Goal: Transaction & Acquisition: Purchase product/service

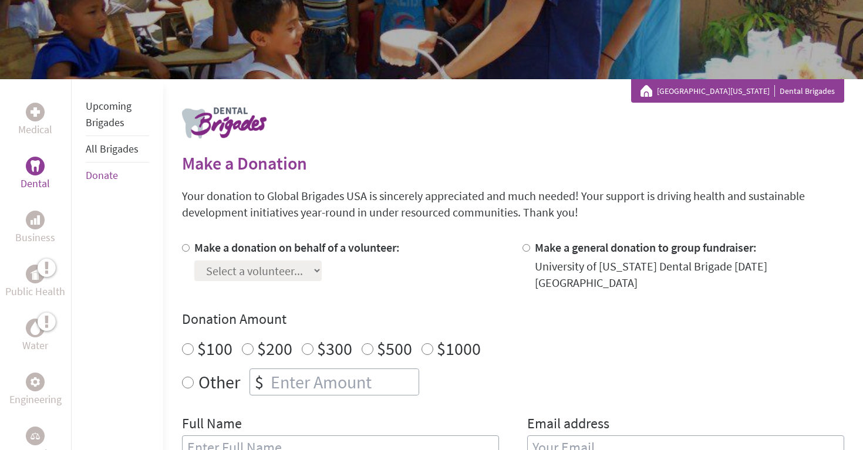
scroll to position [141, 0]
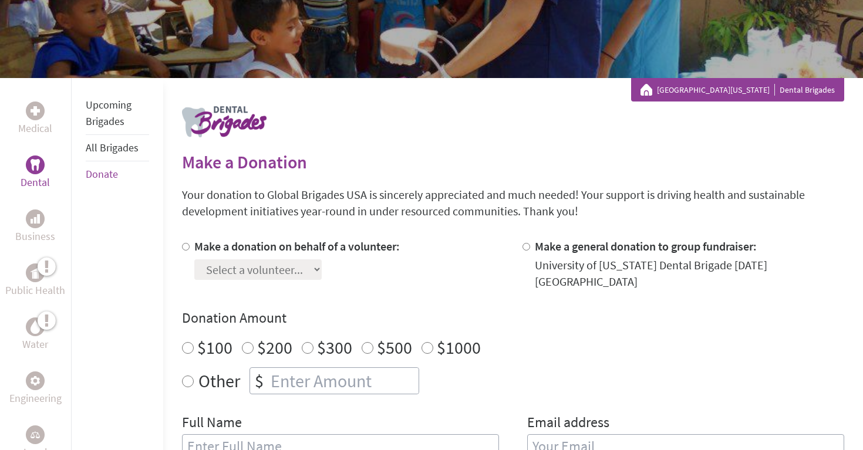
click at [328, 284] on div "Make a donation on behalf of a volunteer: Select a volunteer... [PERSON_NAME] D…" at bounding box center [513, 355] width 662 height 235
radio input "true"
click at [313, 368] on input "number" at bounding box center [343, 381] width 150 height 26
type input "250"
click at [524, 249] on input "Make a general donation to group fundraiser:" at bounding box center [526, 247] width 8 height 8
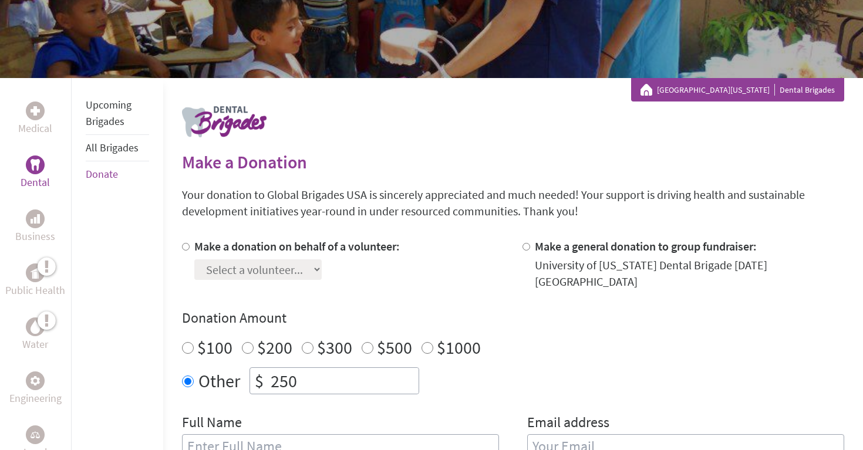
radio input "true"
click at [182, 244] on input "Make a donation on behalf of a volunteer:" at bounding box center [186, 247] width 8 height 8
radio input "true"
click at [279, 267] on select "Select a volunteer... [PERSON_NAME] Destiny Van [PERSON_NAME] [PERSON_NAME] [PE…" at bounding box center [257, 269] width 127 height 21
select select "5780625E-82C4-11F0-9E6E-42010A400005"
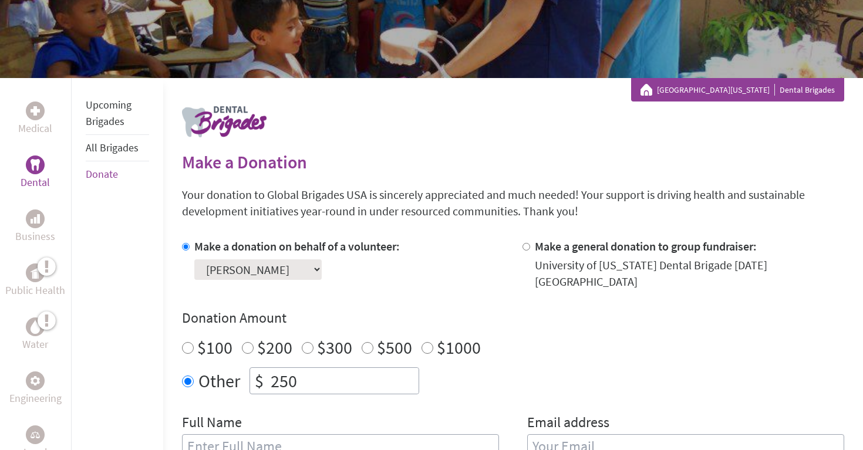
click at [414, 219] on p "Your donation to Global Brigades USA is sincerely appreciated and much needed! …" at bounding box center [513, 203] width 662 height 33
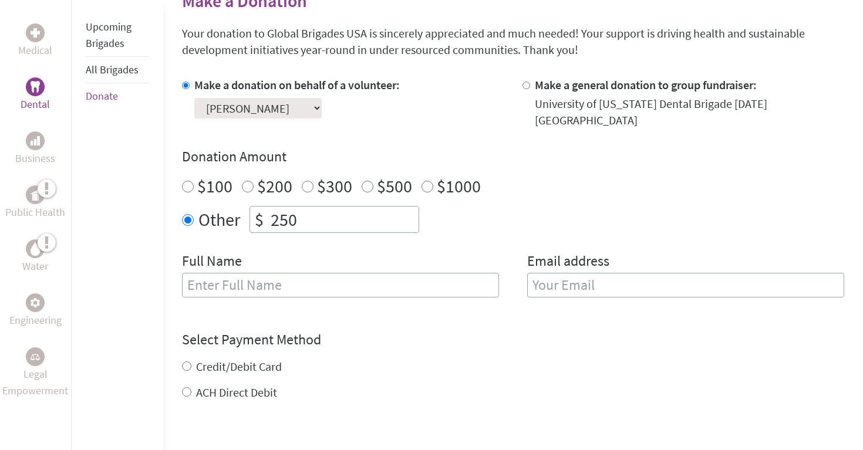
scroll to position [316, 0]
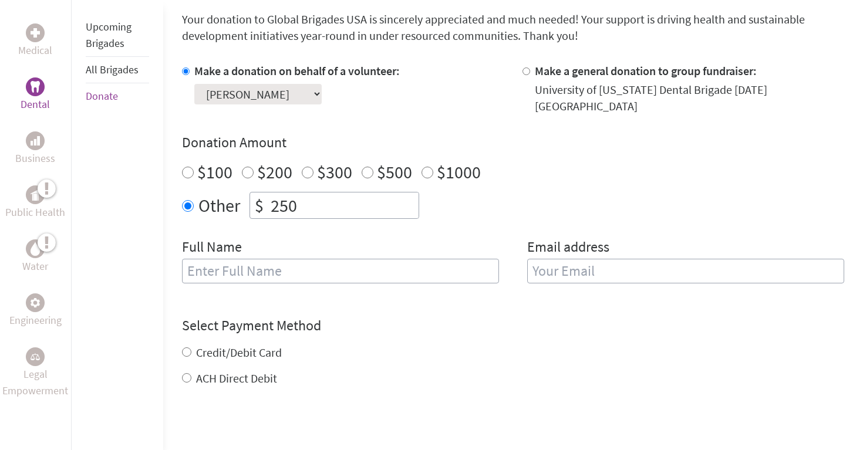
click at [360, 264] on input "text" at bounding box center [340, 271] width 317 height 25
type input "[PERSON_NAME]"
click at [560, 259] on input "email" at bounding box center [685, 271] width 317 height 25
type input "[EMAIL_ADDRESS][DOMAIN_NAME]"
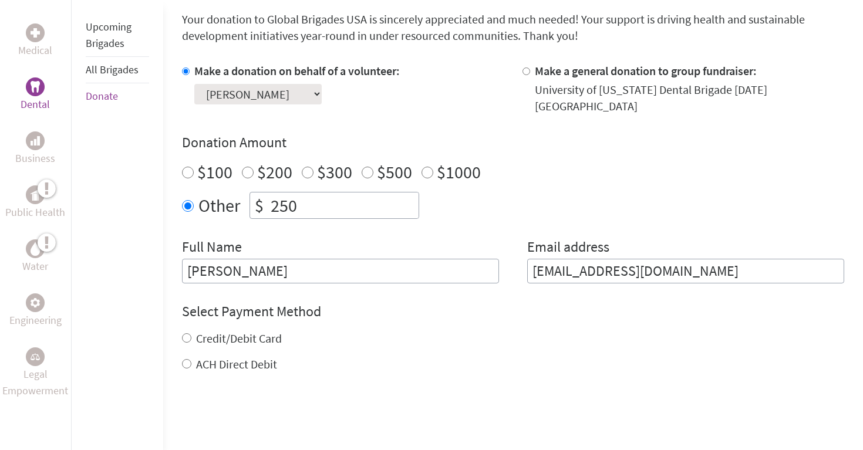
click at [554, 347] on div "Credit/Debit Card ACH Direct Debit" at bounding box center [513, 351] width 662 height 42
click at [247, 319] on div "Select Payment Method NOTE: American Express is not accepted. Please proceed no…" at bounding box center [513, 337] width 662 height 70
click at [247, 331] on label "Credit/Debit Card" at bounding box center [239, 338] width 86 height 15
click at [191, 333] on input "Credit/Debit Card" at bounding box center [186, 337] width 9 height 9
radio input "true"
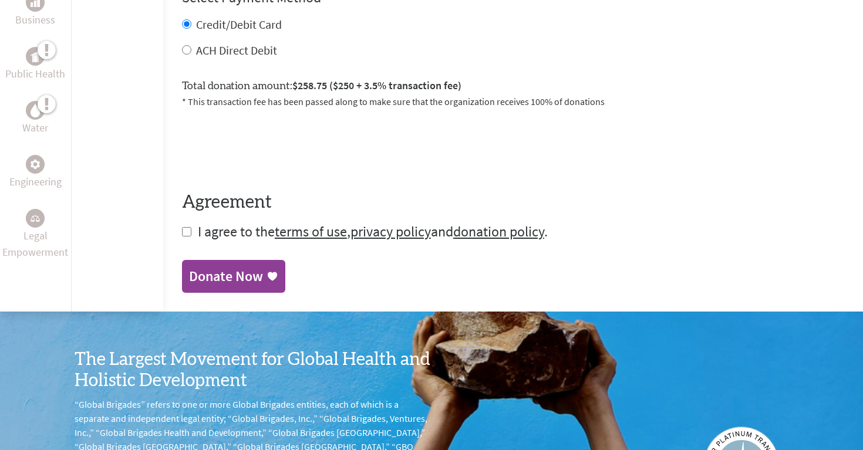
scroll to position [632, 0]
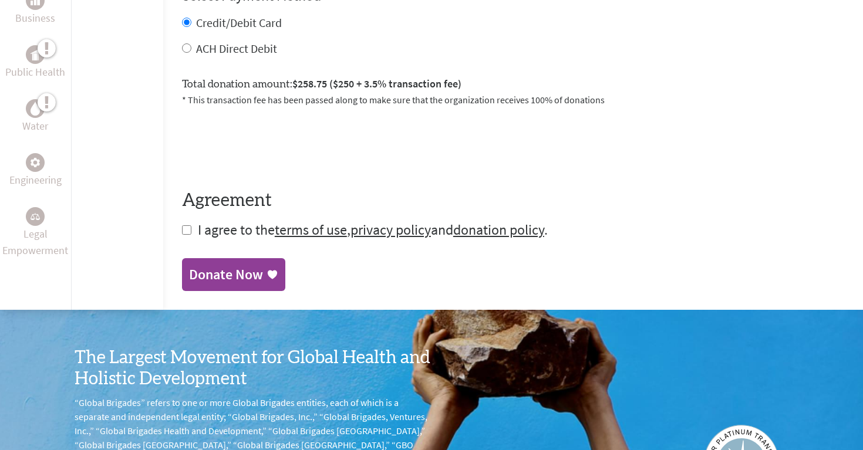
click at [243, 224] on span "I agree to the terms of use , privacy policy and donation policy ." at bounding box center [373, 230] width 350 height 18
click at [183, 225] on input "checkbox" at bounding box center [186, 229] width 9 height 9
checkbox input "true"
click at [210, 266] on div "Donate Now" at bounding box center [226, 275] width 74 height 19
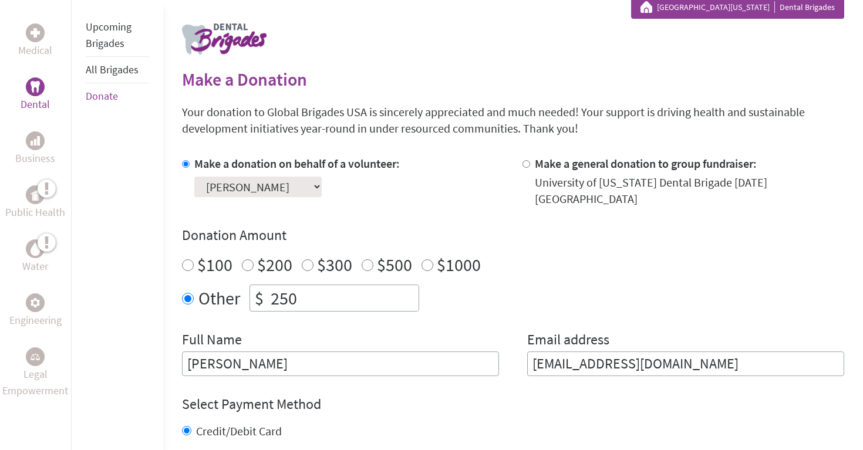
scroll to position [225, 0]
